Goal: Contribute content: Add original content to the website for others to see

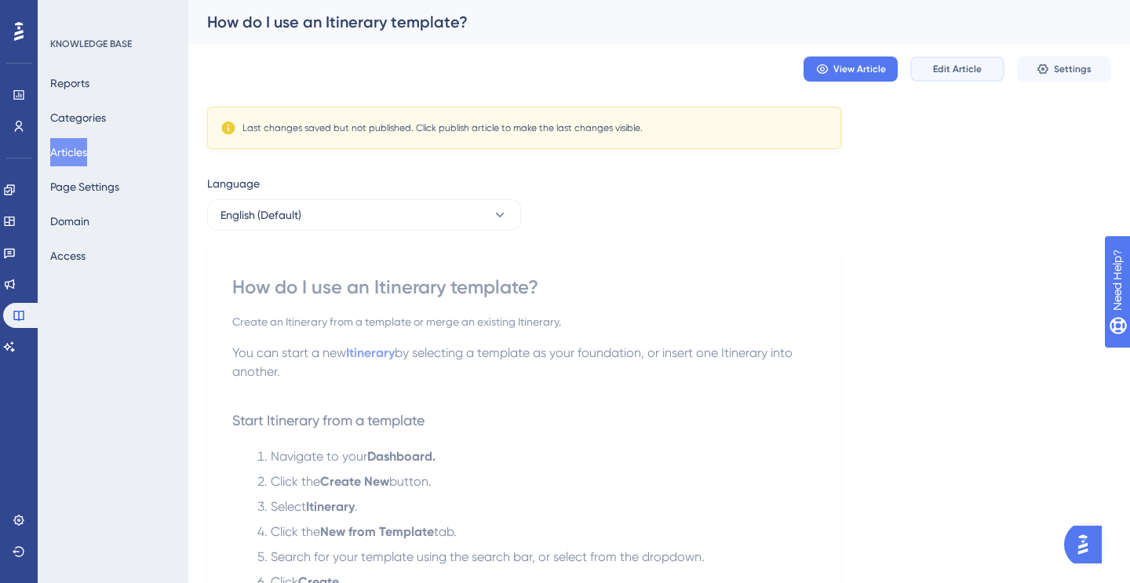
click at [946, 67] on span "Edit Article" at bounding box center [957, 69] width 49 height 13
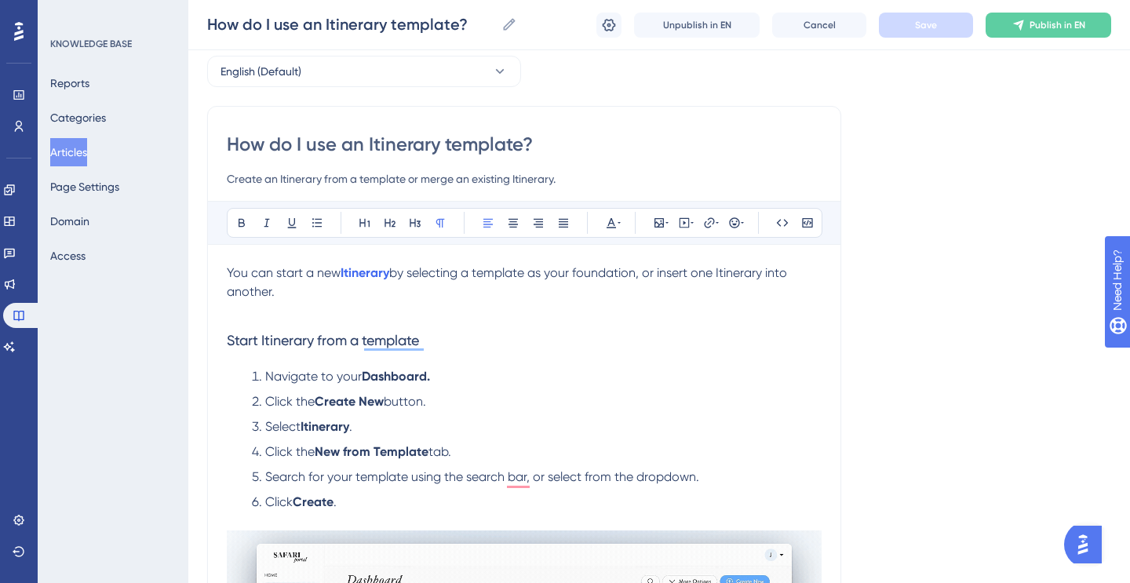
scroll to position [73, 0]
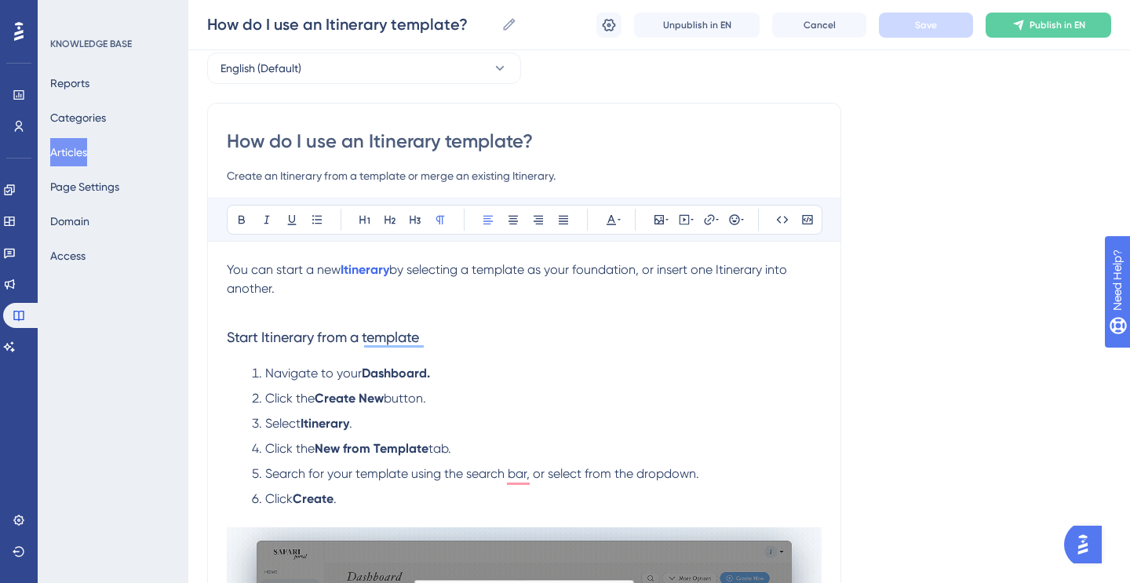
click at [552, 177] on input "Create an Itinerary from a template or merge an existing Itinerary." at bounding box center [524, 175] width 595 height 19
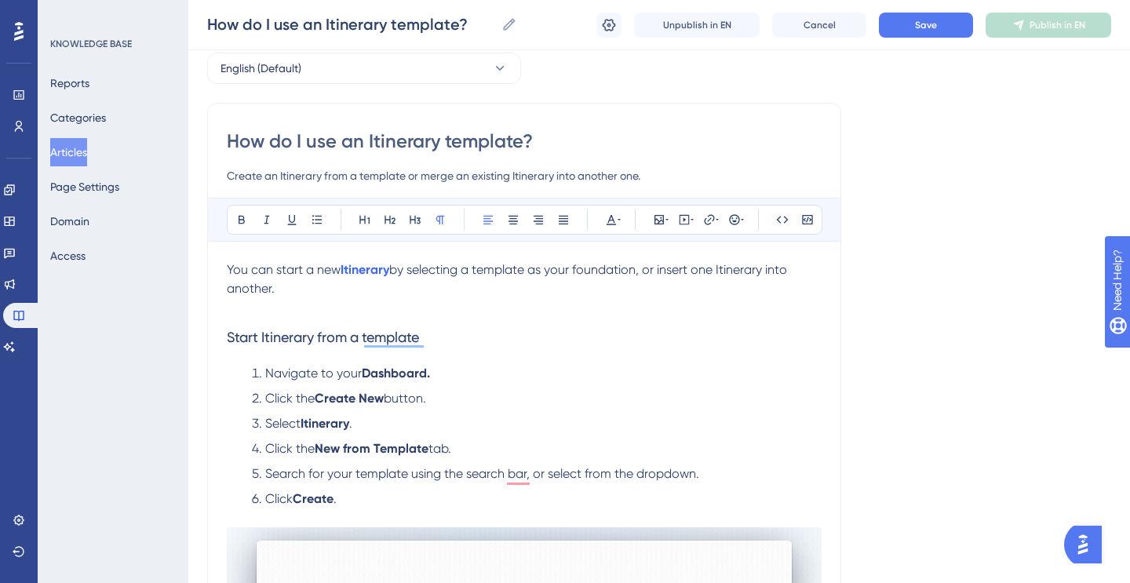
click at [454, 173] on input "Create an Itinerary from a template or merge an existing Itinerary into another…" at bounding box center [524, 175] width 595 height 19
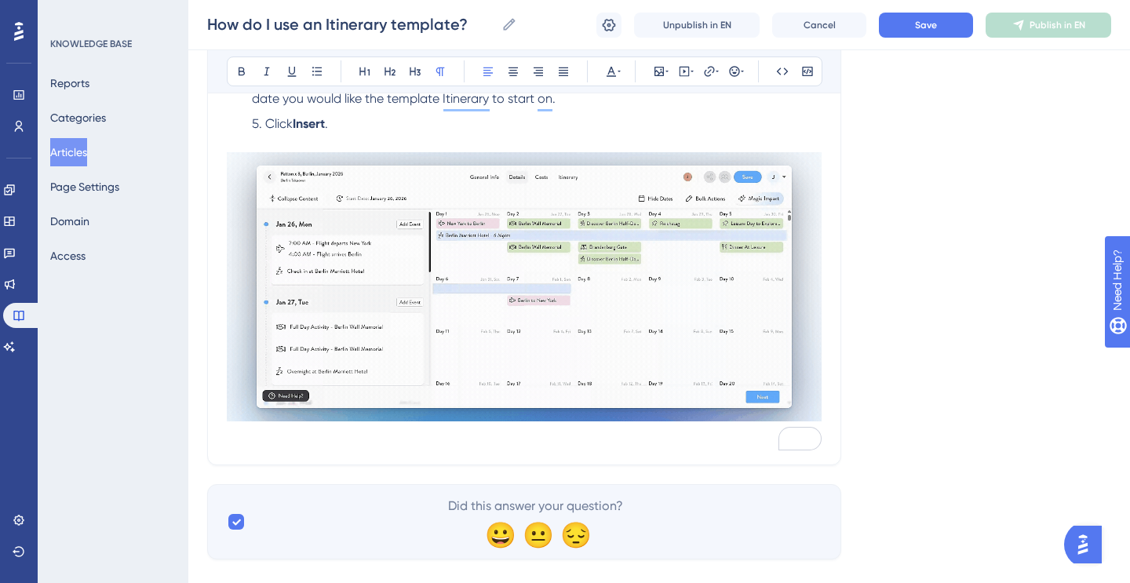
scroll to position [1503, 0]
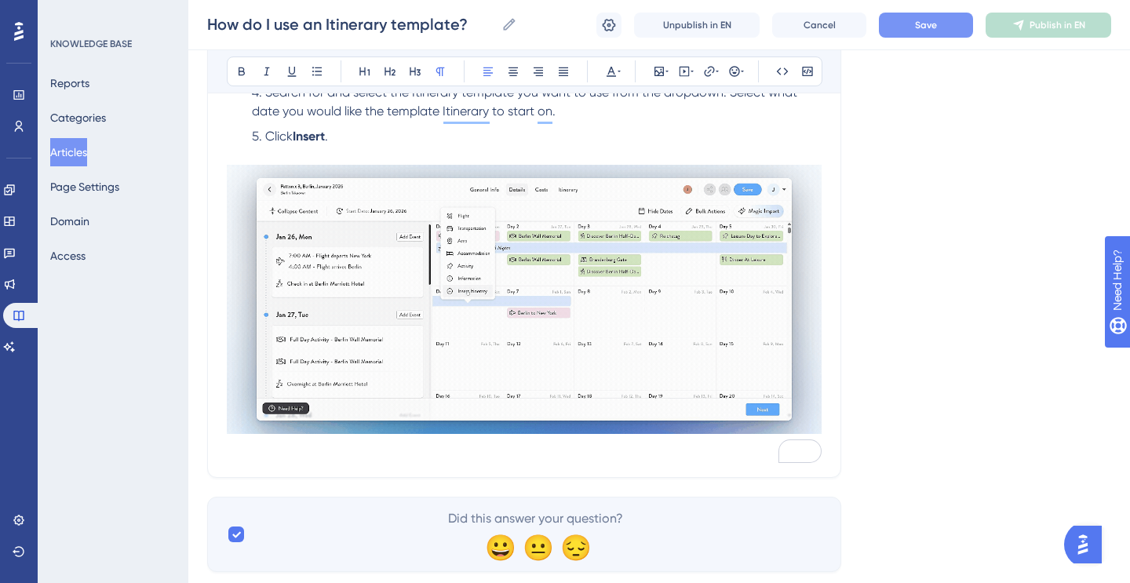
type input "Create an Itinerary from a template or merge/ combine an existing Itinerary int…"
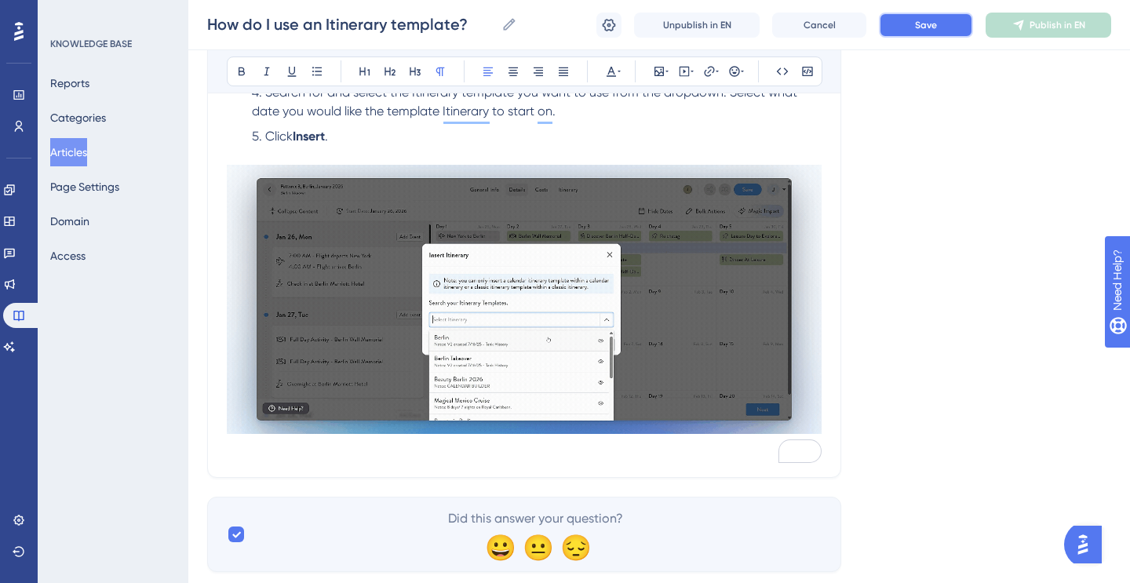
click at [935, 25] on span "Save" at bounding box center [926, 25] width 22 height 13
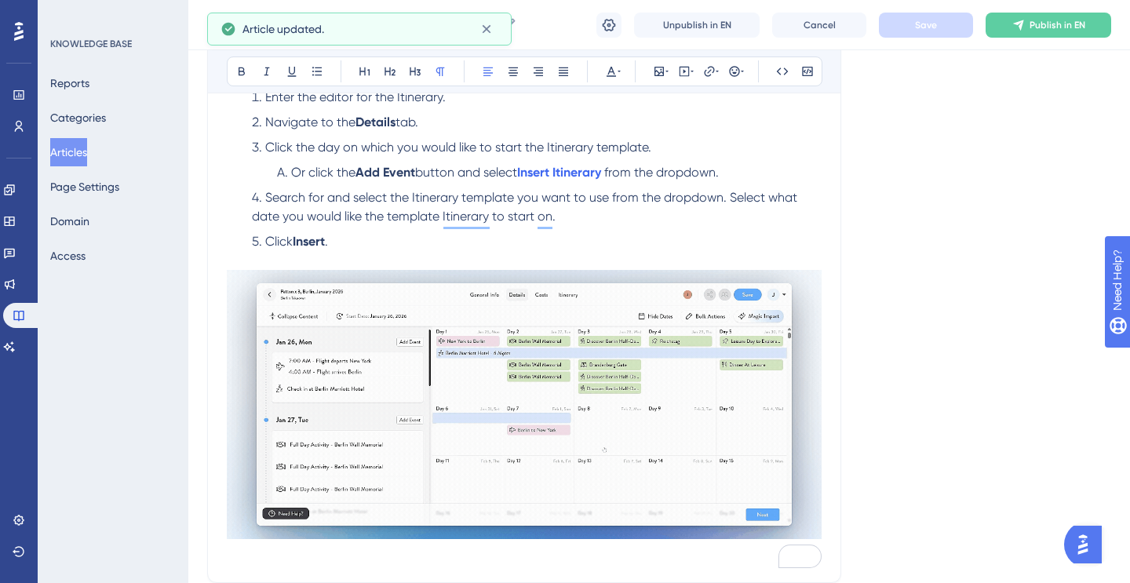
scroll to position [1377, 0]
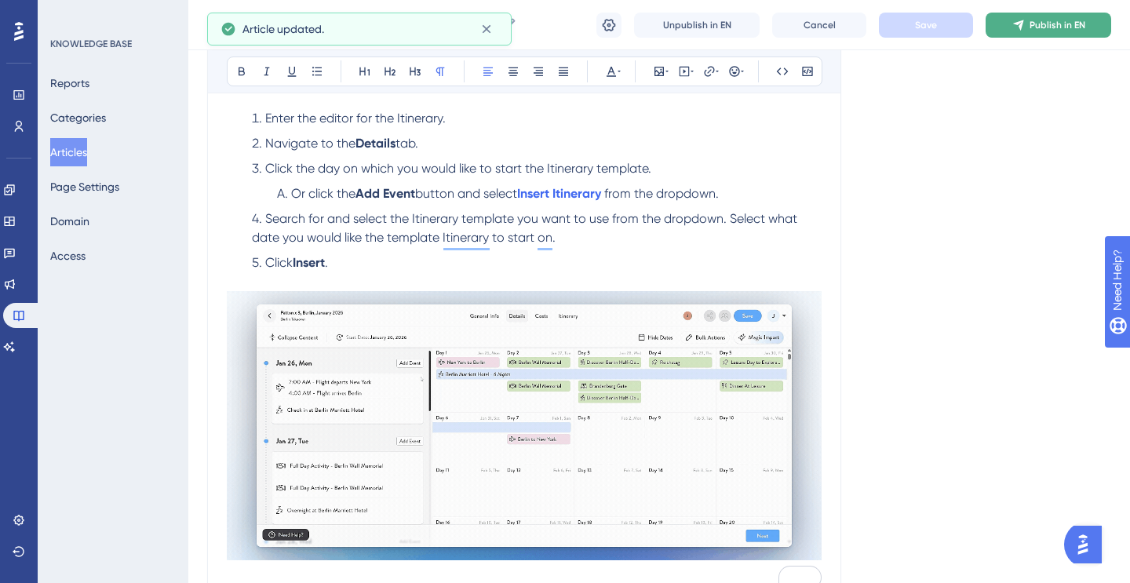
click at [1009, 21] on button "Publish in EN" at bounding box center [1049, 25] width 126 height 25
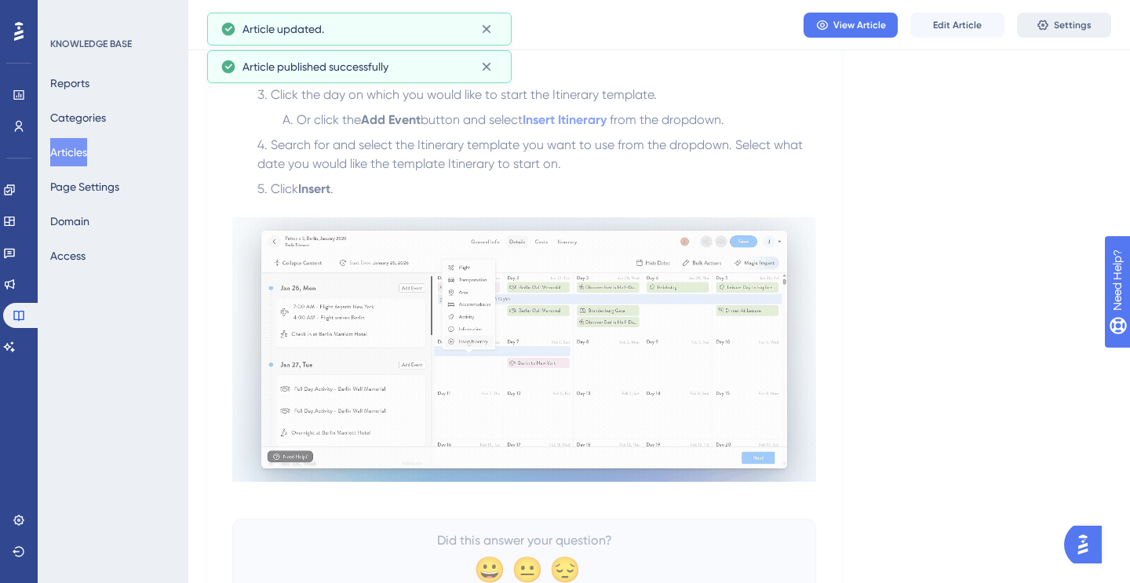
click at [1073, 20] on span "Settings" at bounding box center [1073, 25] width 38 height 13
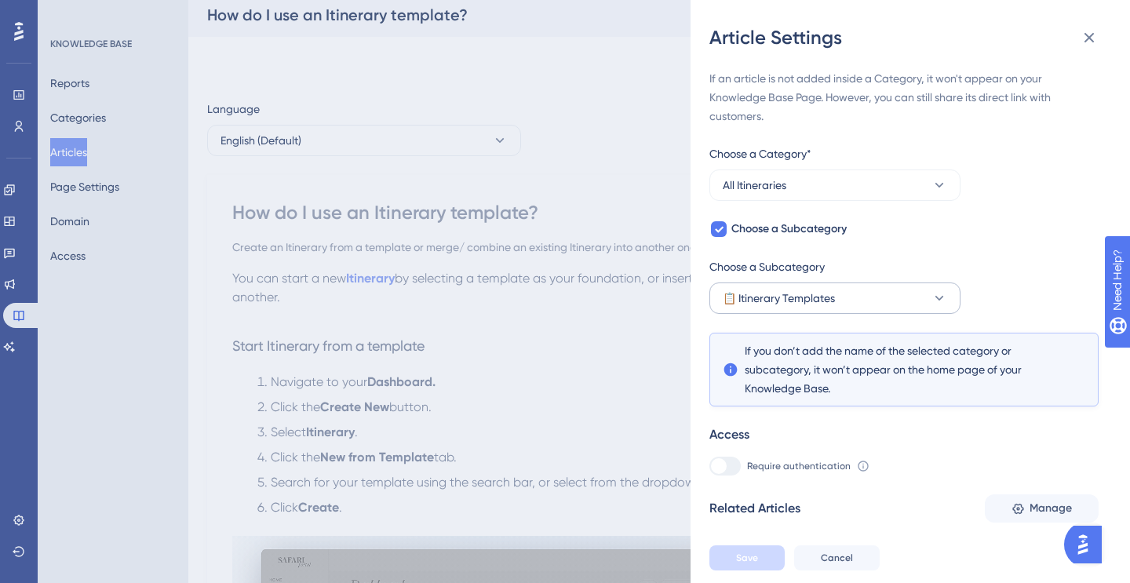
scroll to position [197, 0]
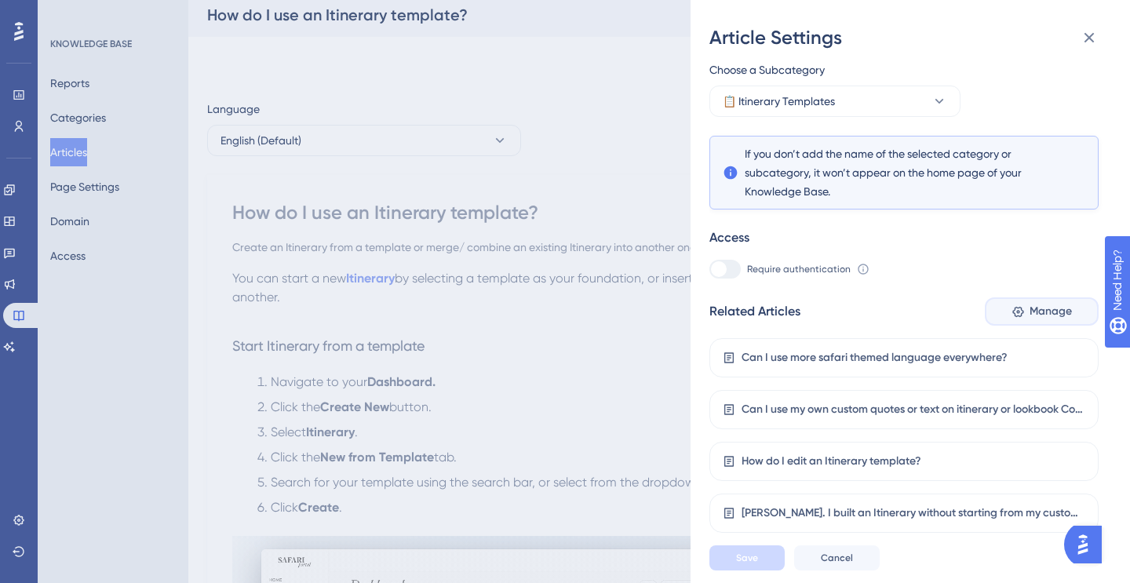
click at [1037, 322] on button "Manage" at bounding box center [1042, 311] width 114 height 28
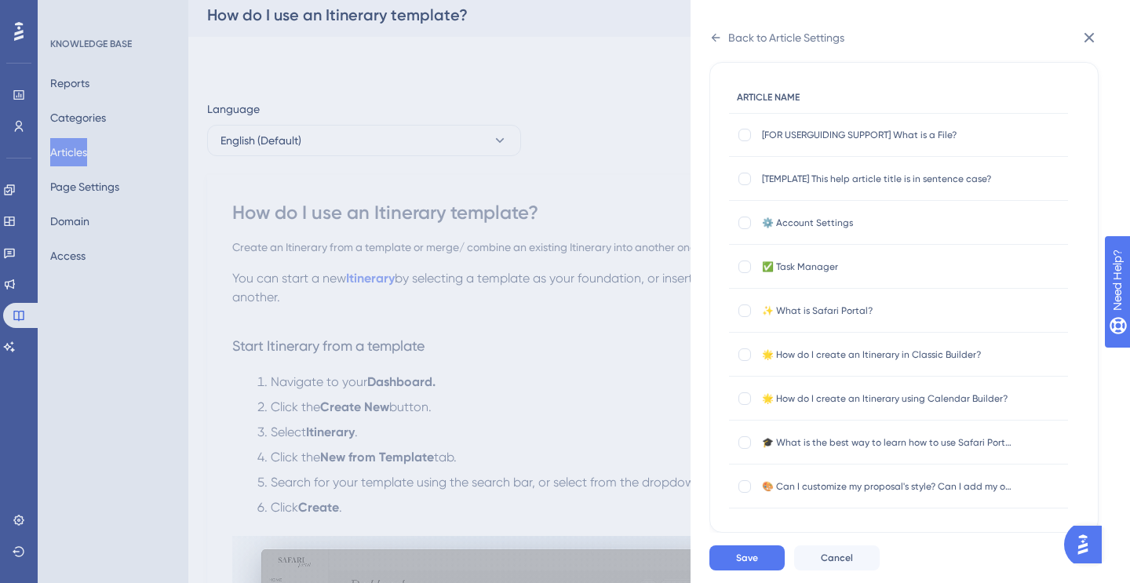
scroll to position [0, 0]
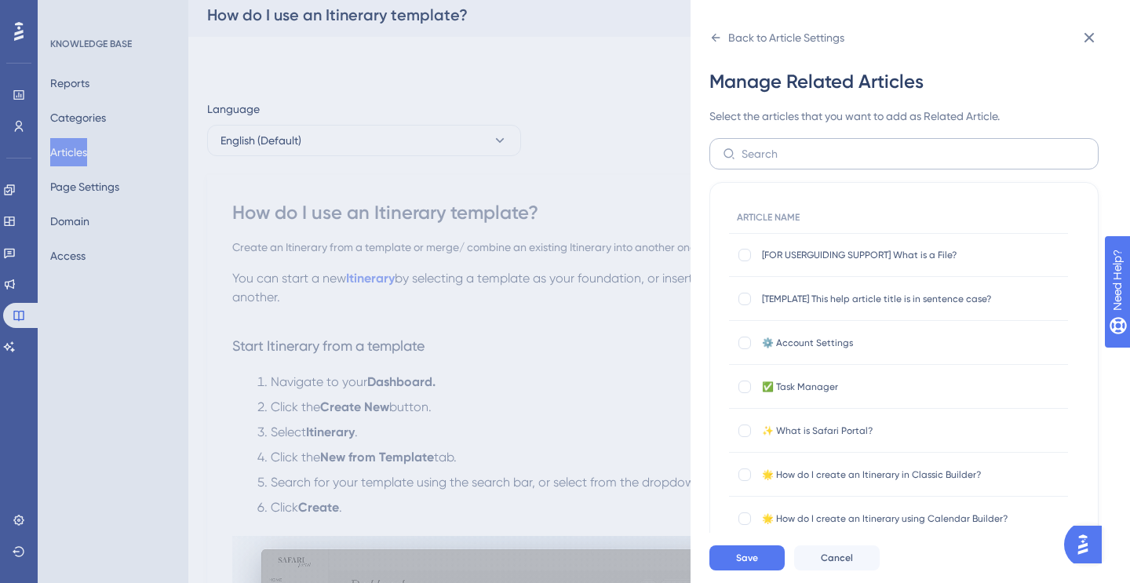
click at [774, 162] on label at bounding box center [903, 153] width 389 height 31
click at [774, 162] on input "text" at bounding box center [914, 153] width 344 height 17
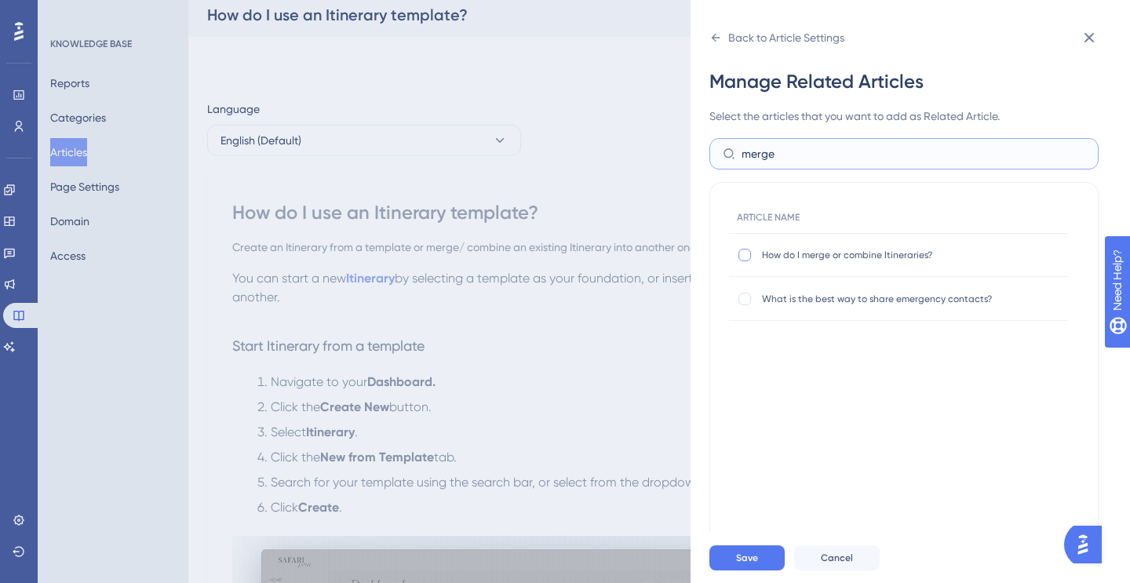
type input "merge"
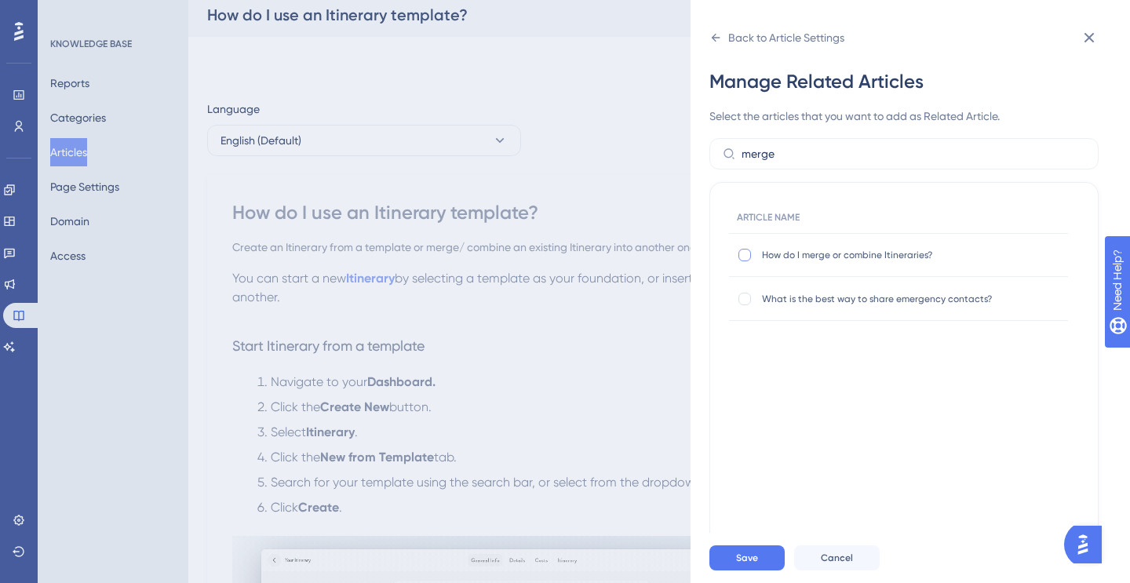
click at [743, 254] on div at bounding box center [744, 255] width 13 height 13
checkbox input "true"
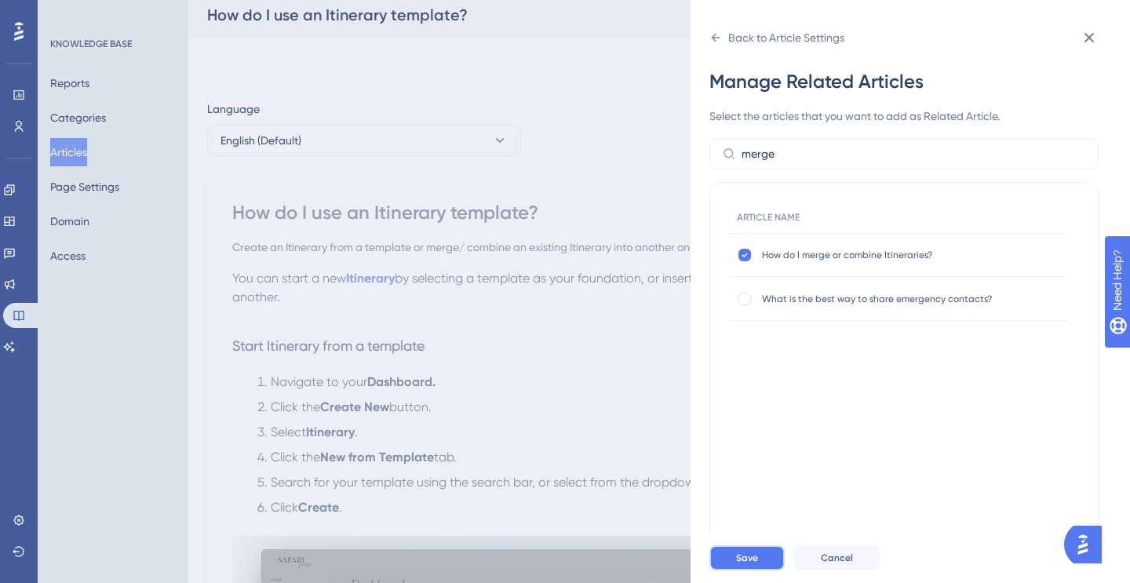
click at [744, 558] on span "Save" at bounding box center [747, 558] width 22 height 13
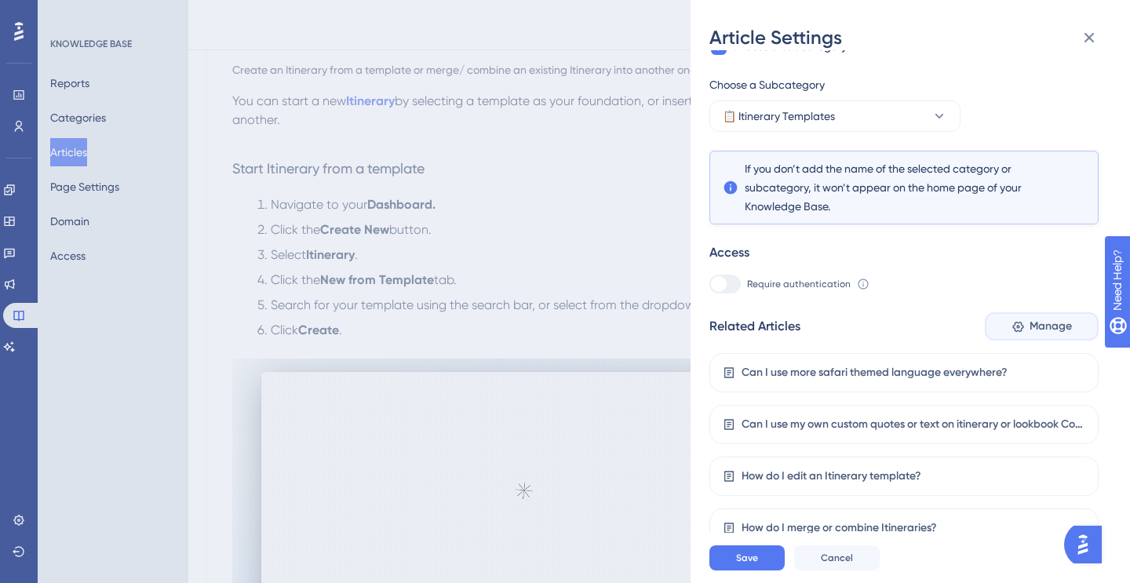
click at [1045, 334] on span "Manage" at bounding box center [1050, 326] width 42 height 19
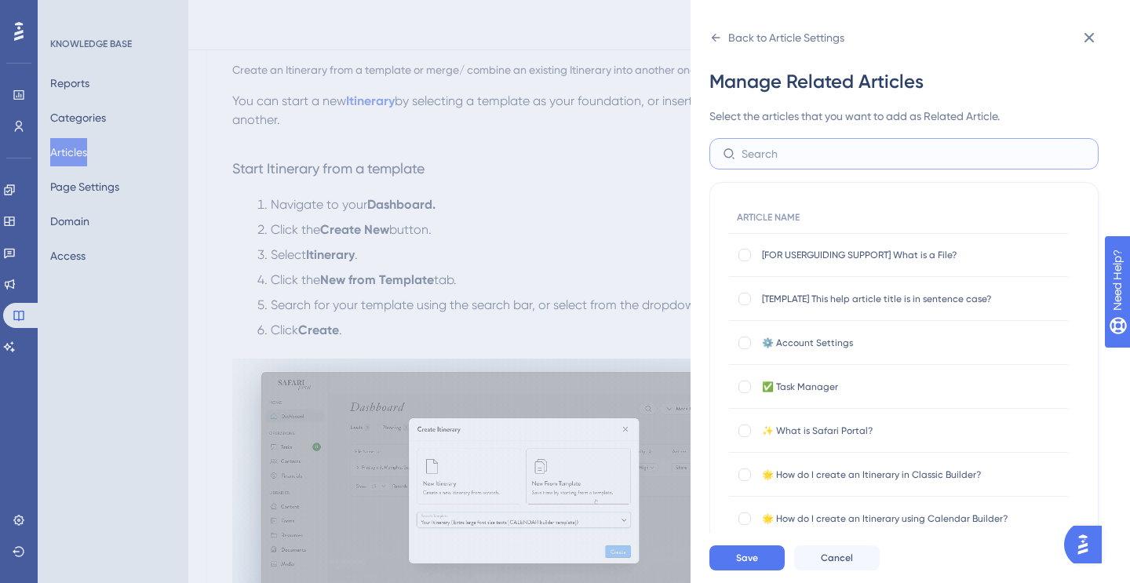
click at [771, 152] on input "text" at bounding box center [914, 153] width 344 height 17
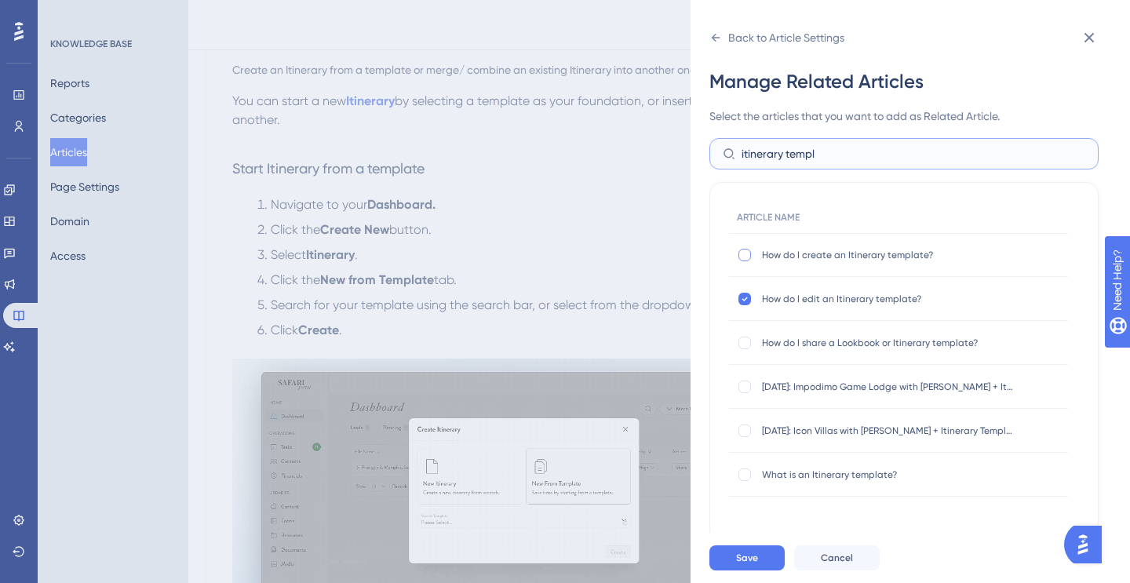
type input "itinerary templ"
click at [742, 252] on div at bounding box center [744, 255] width 13 height 13
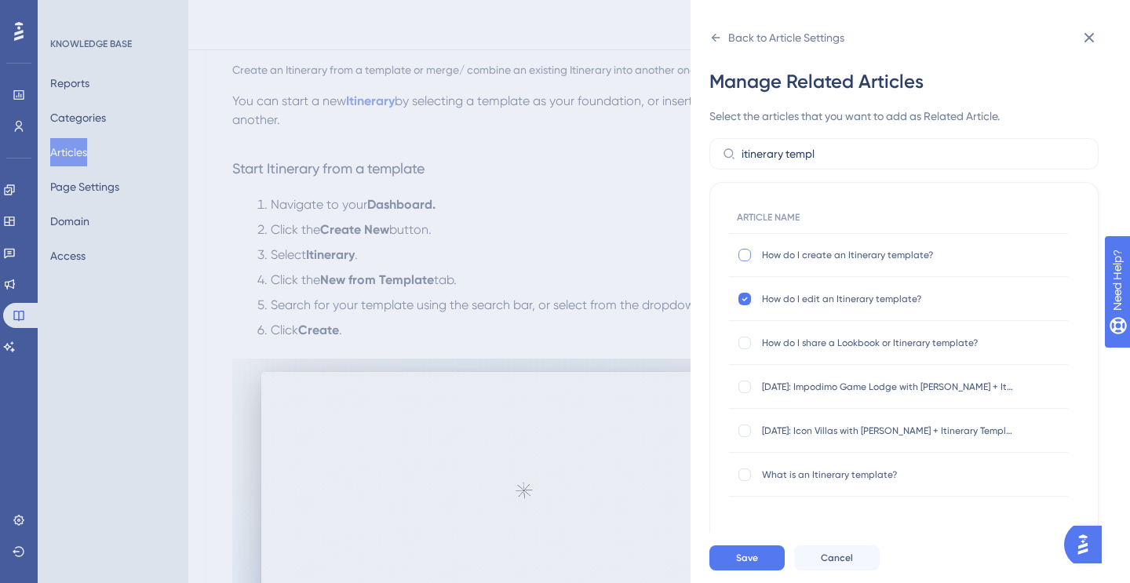
checkbox input "true"
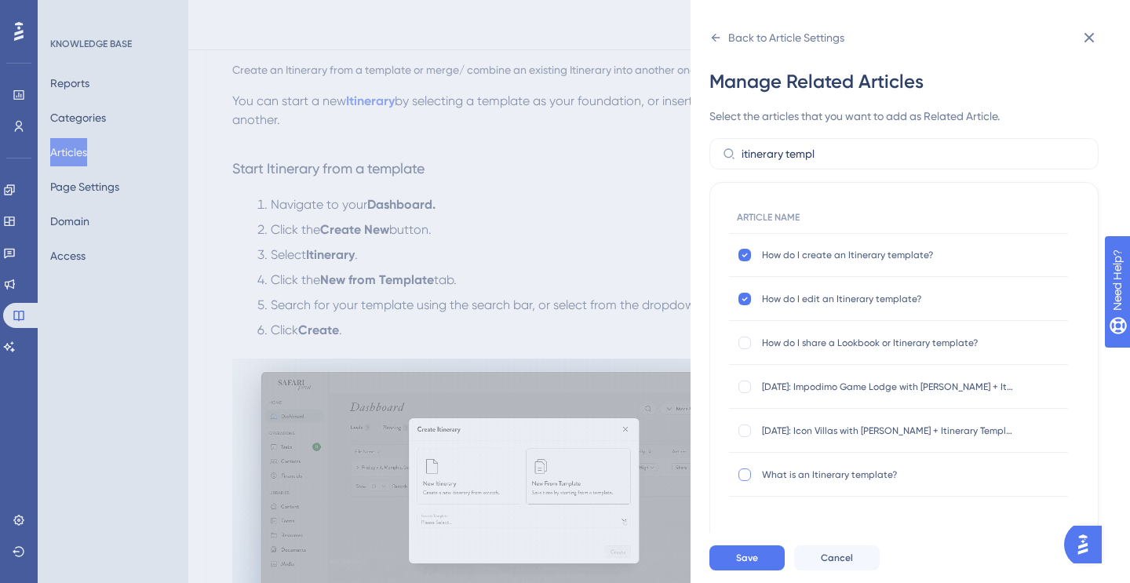
click at [741, 474] on div at bounding box center [744, 474] width 13 height 13
checkbox input "true"
click at [749, 543] on div "Save Cancel" at bounding box center [928, 558] width 439 height 50
click at [754, 553] on span "Save" at bounding box center [747, 558] width 22 height 13
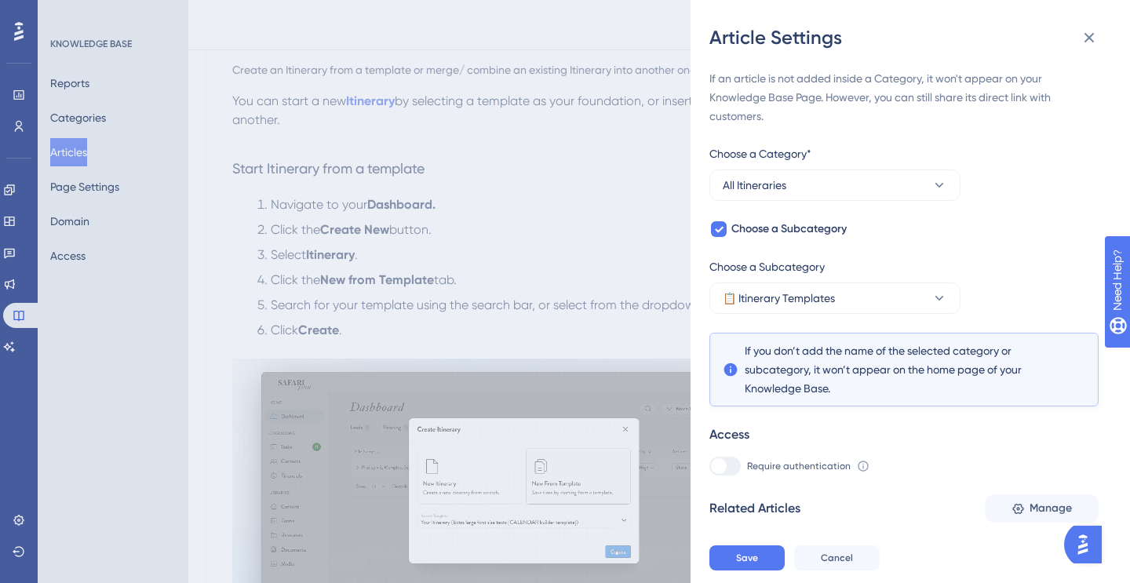
click at [749, 572] on div "Save Cancel" at bounding box center [928, 558] width 439 height 50
click at [747, 552] on span "Save" at bounding box center [747, 558] width 22 height 13
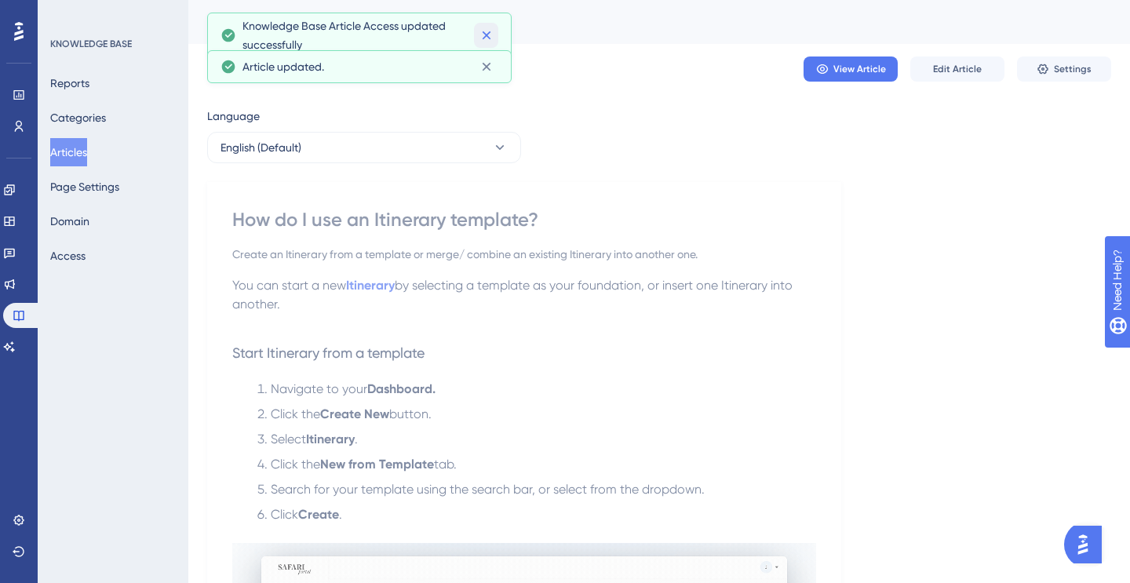
click at [492, 25] on button at bounding box center [486, 35] width 24 height 25
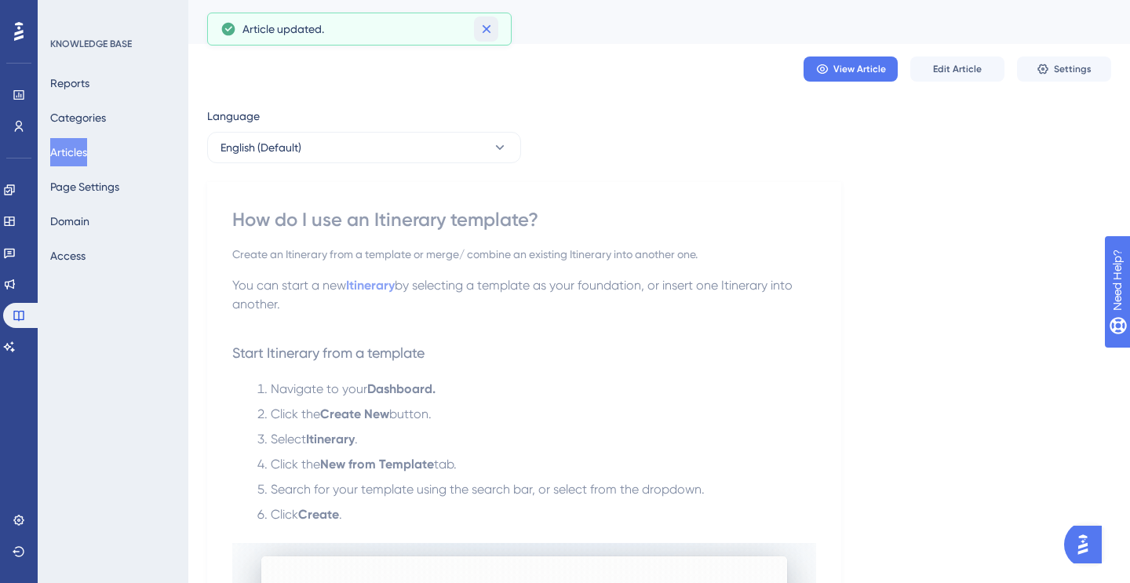
click at [487, 35] on icon at bounding box center [487, 29] width 16 height 16
